Goal: Navigation & Orientation: Find specific page/section

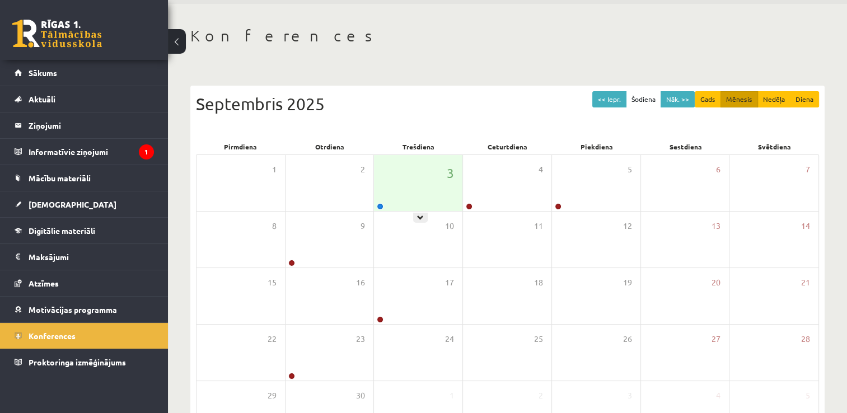
scroll to position [31, 0]
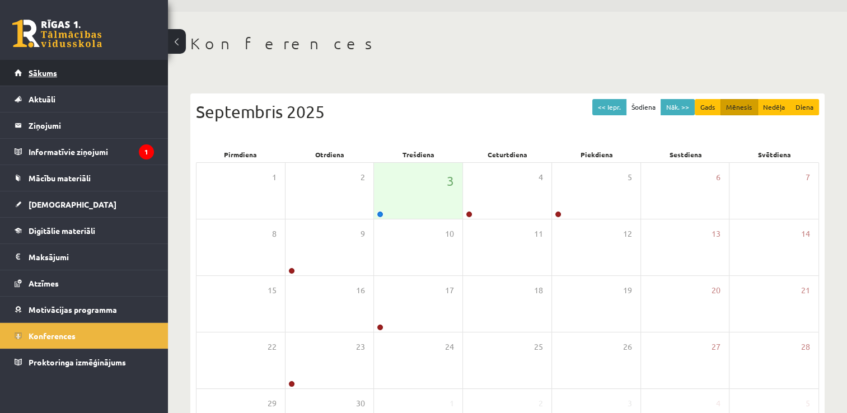
click at [87, 71] on link "Sākums" at bounding box center [84, 73] width 139 height 26
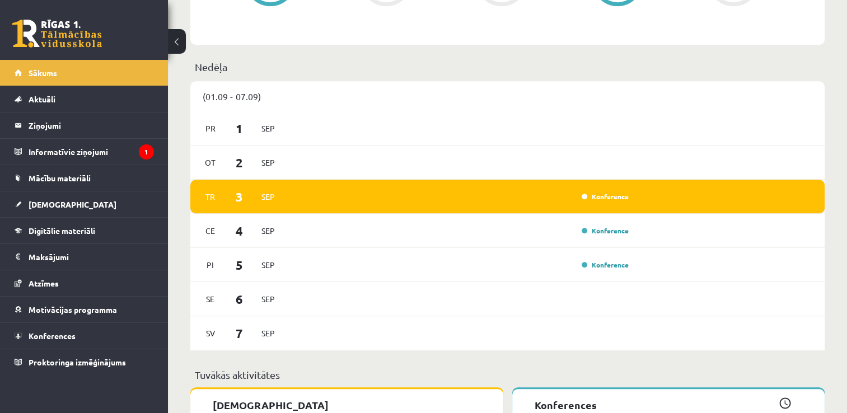
scroll to position [598, 0]
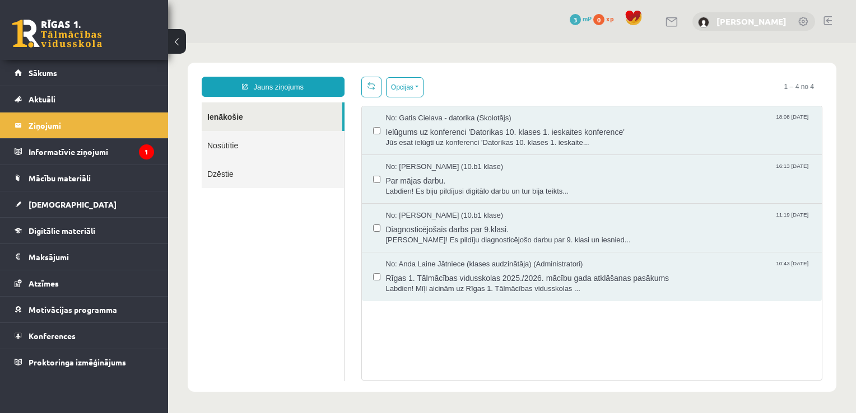
click at [773, 20] on link "[PERSON_NAME]" at bounding box center [751, 21] width 70 height 11
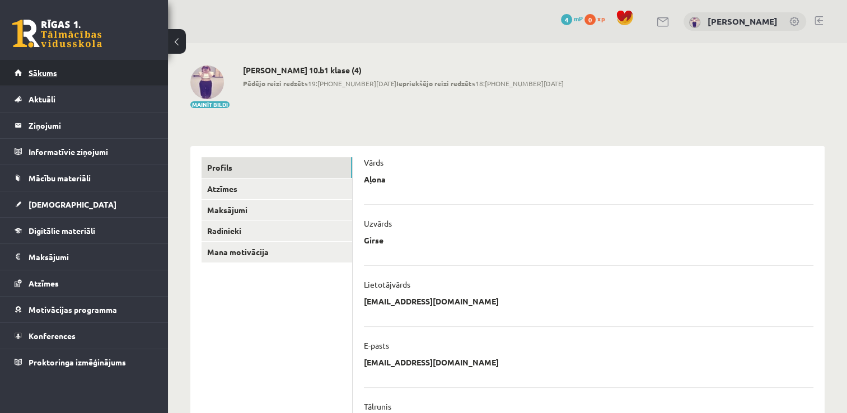
click at [120, 83] on link "Sākums" at bounding box center [84, 73] width 139 height 26
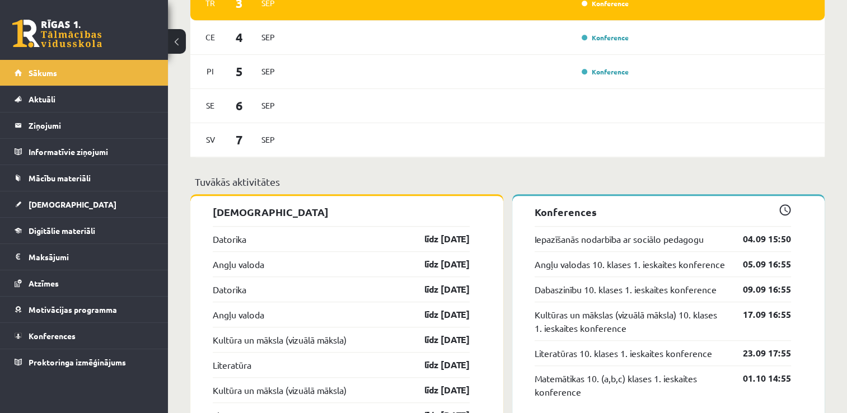
scroll to position [736, 0]
